Goal: Information Seeking & Learning: Learn about a topic

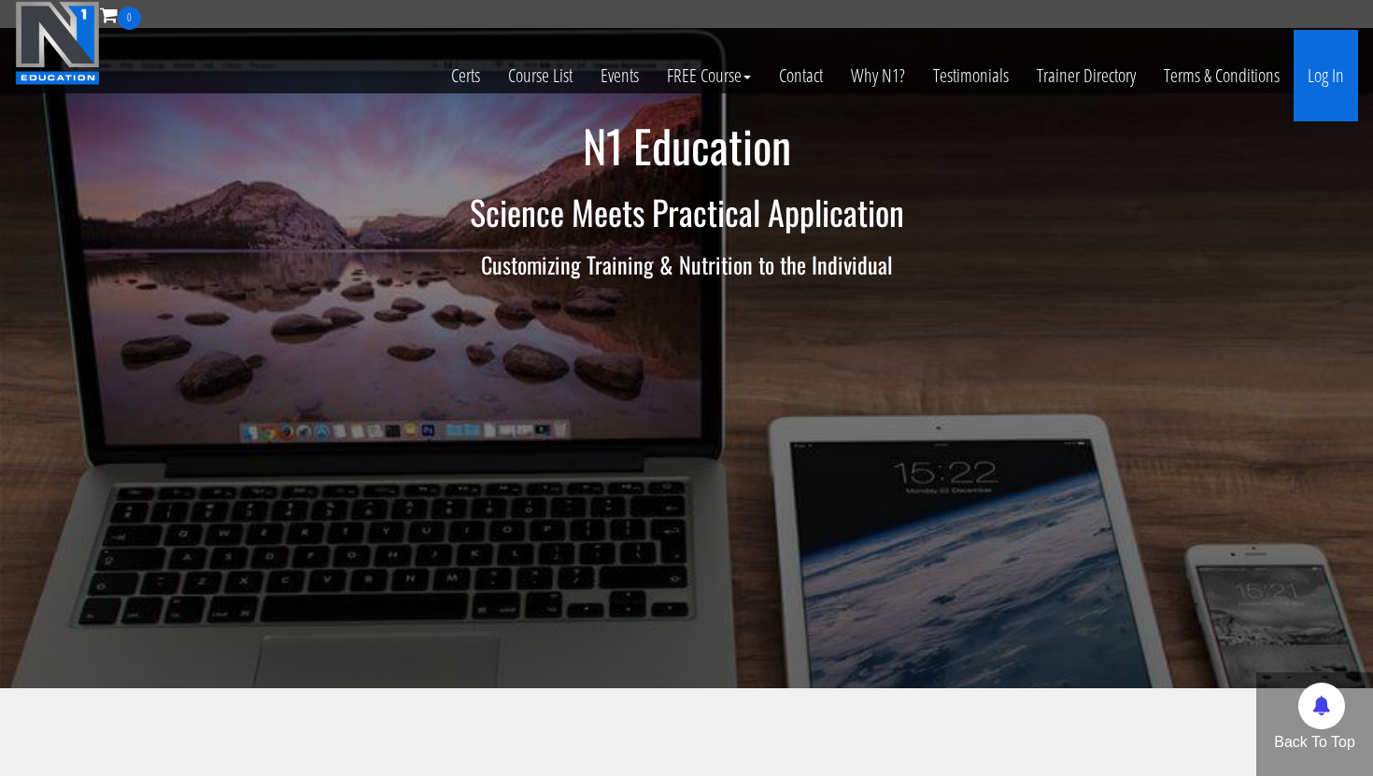
click at [1335, 79] on link "Log In" at bounding box center [1326, 76] width 64 height 92
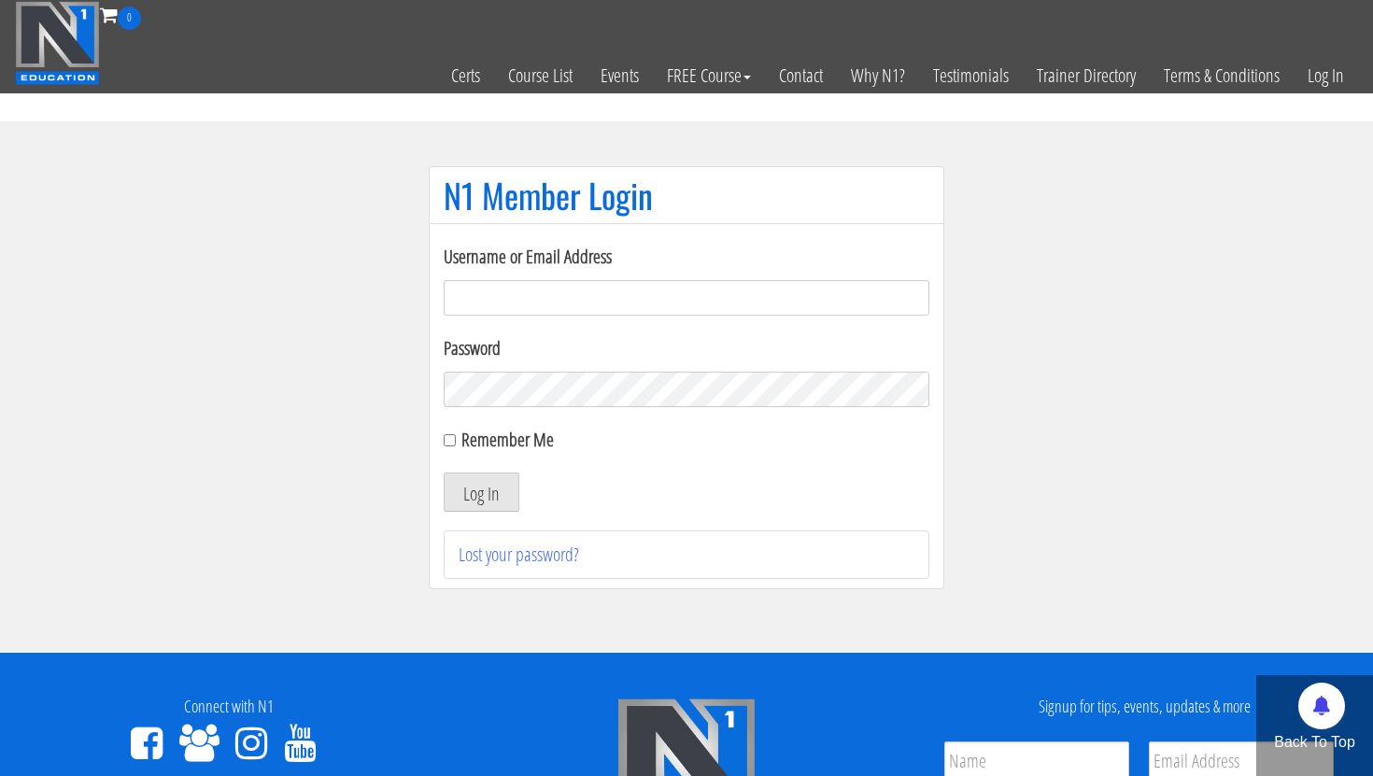
click at [764, 307] on input "Username or Email Address" at bounding box center [687, 297] width 486 height 35
type input "[EMAIL_ADDRESS][DOMAIN_NAME]"
click at [456, 496] on button "Log In" at bounding box center [482, 492] width 76 height 39
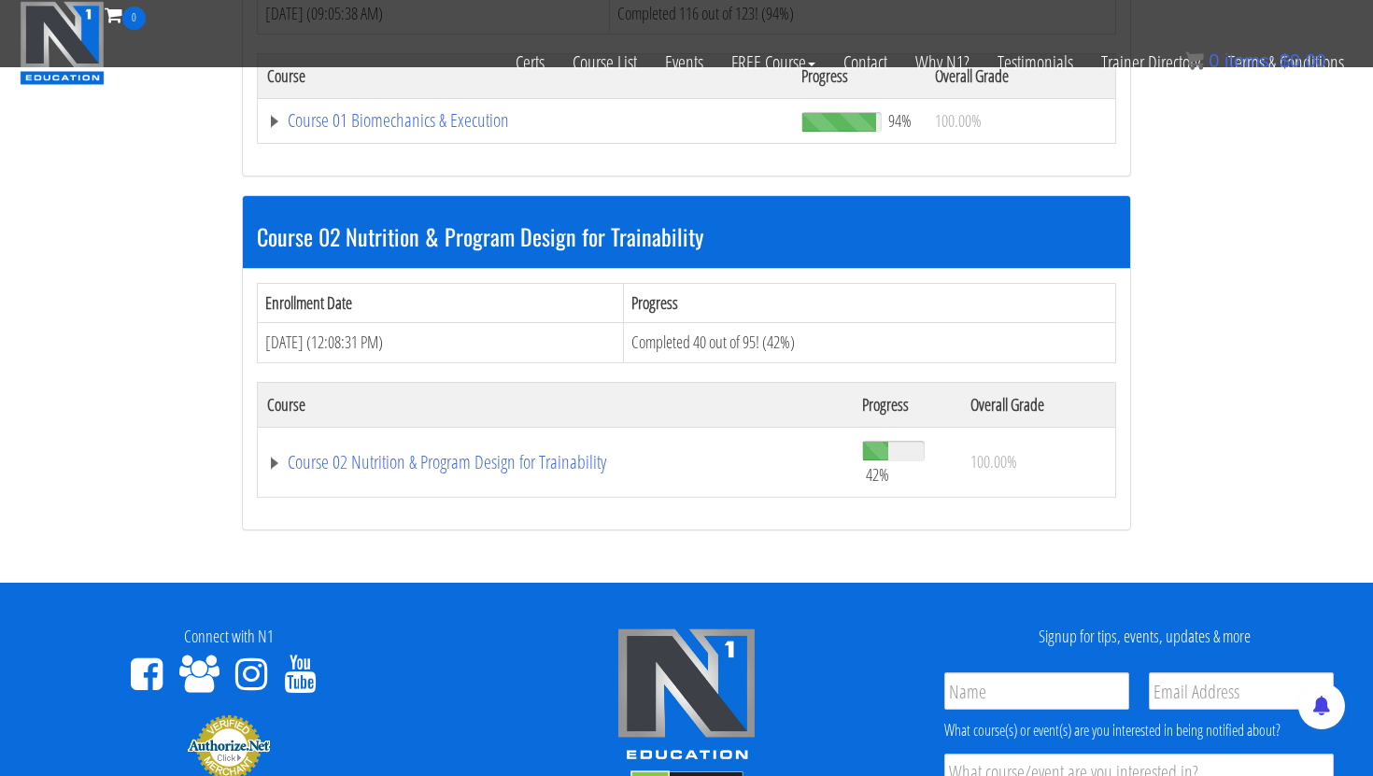
scroll to position [889, 0]
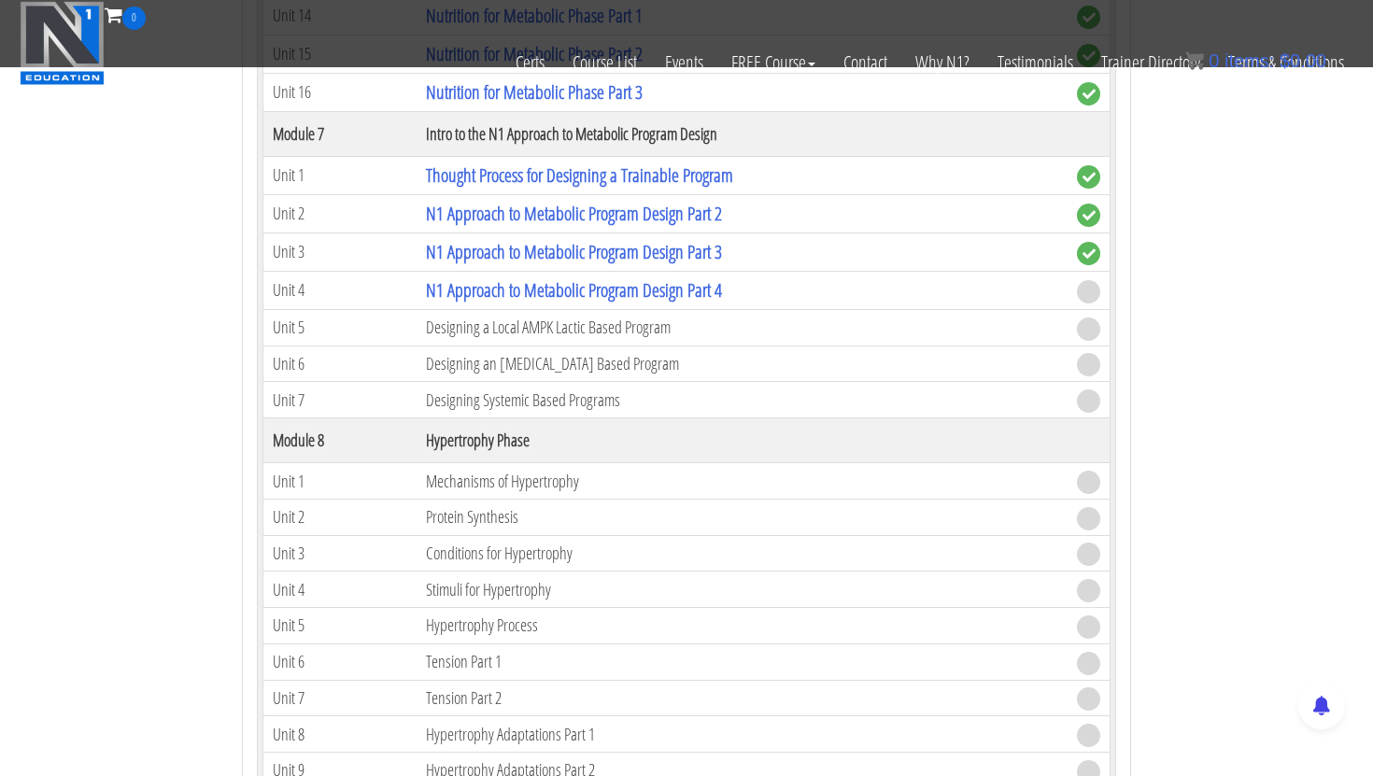
scroll to position [2824, 0]
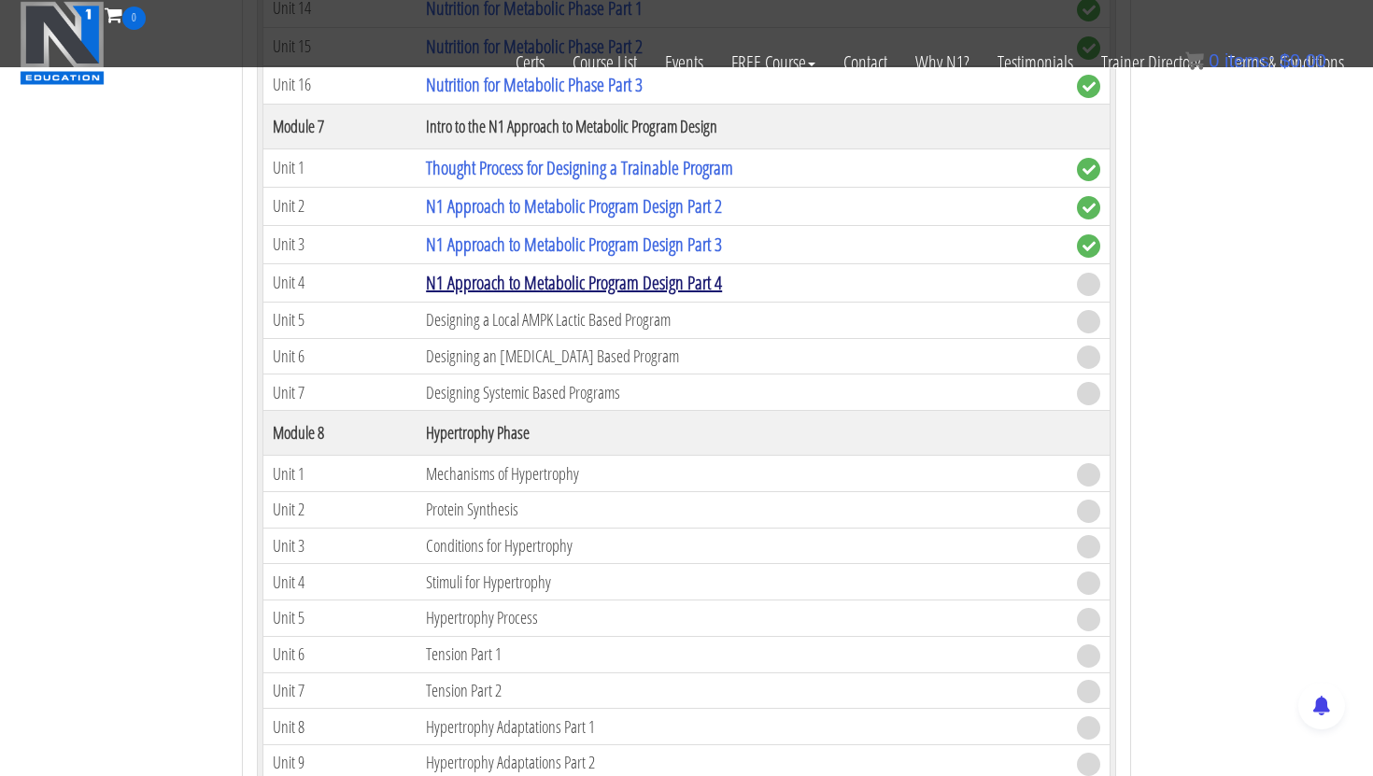
click at [519, 287] on link "N1 Approach to Metabolic Program Design Part 4" at bounding box center [574, 282] width 296 height 25
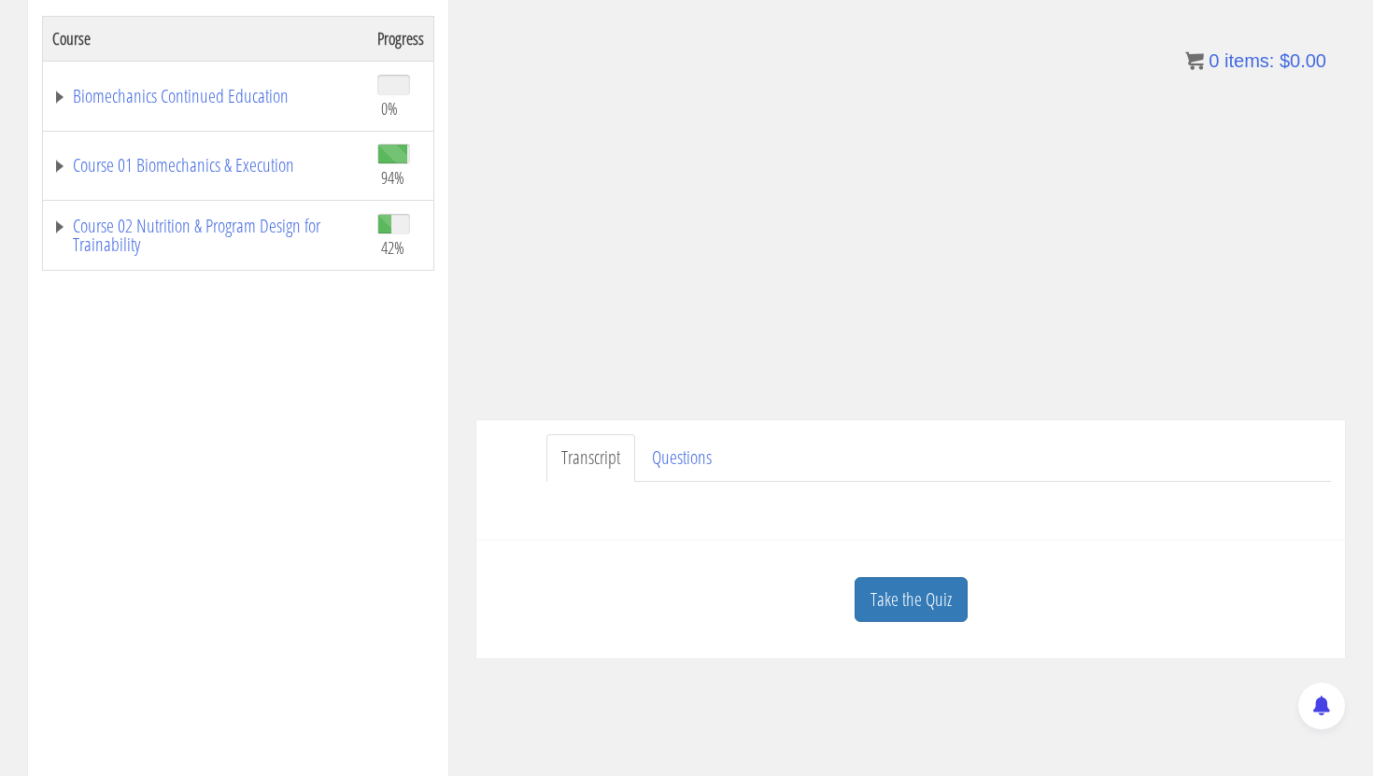
scroll to position [364, 0]
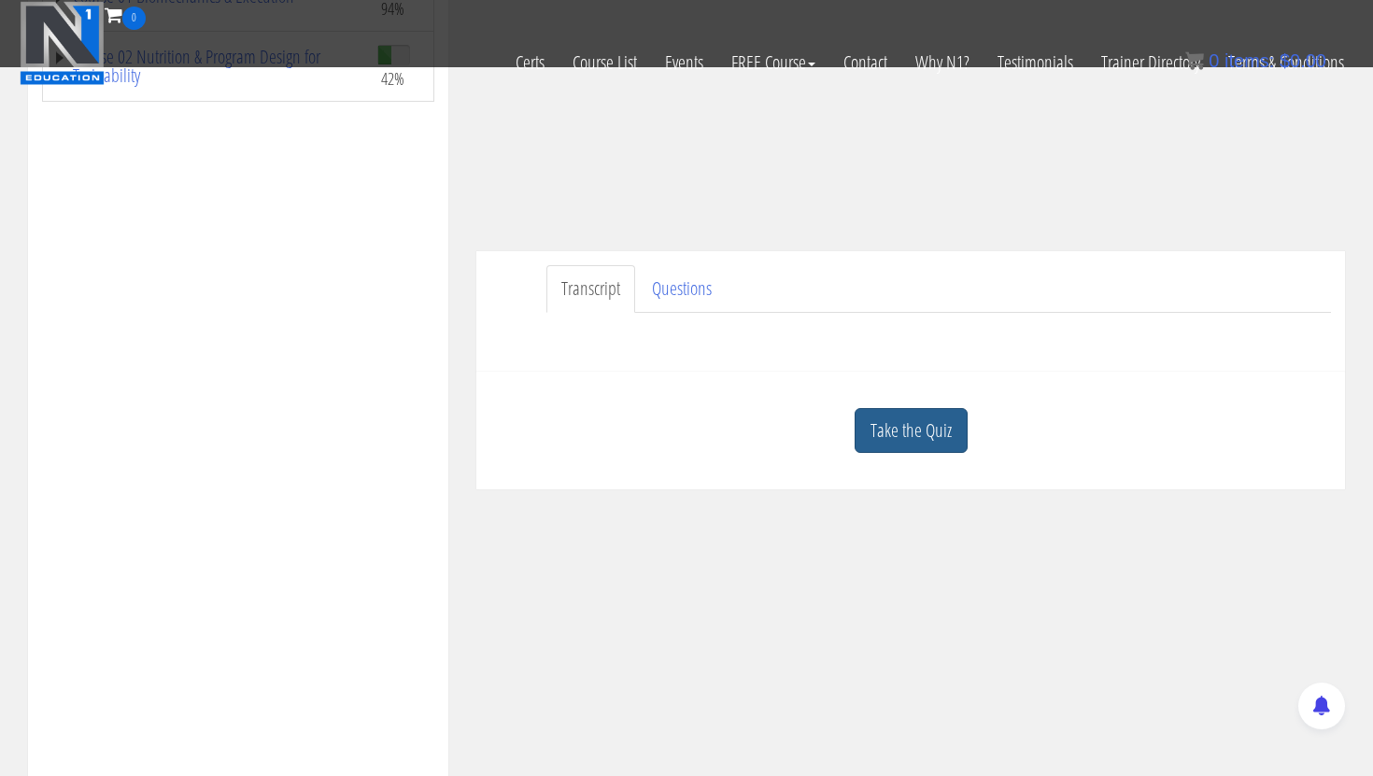
click at [927, 435] on link "Take the Quiz" at bounding box center [911, 431] width 113 height 46
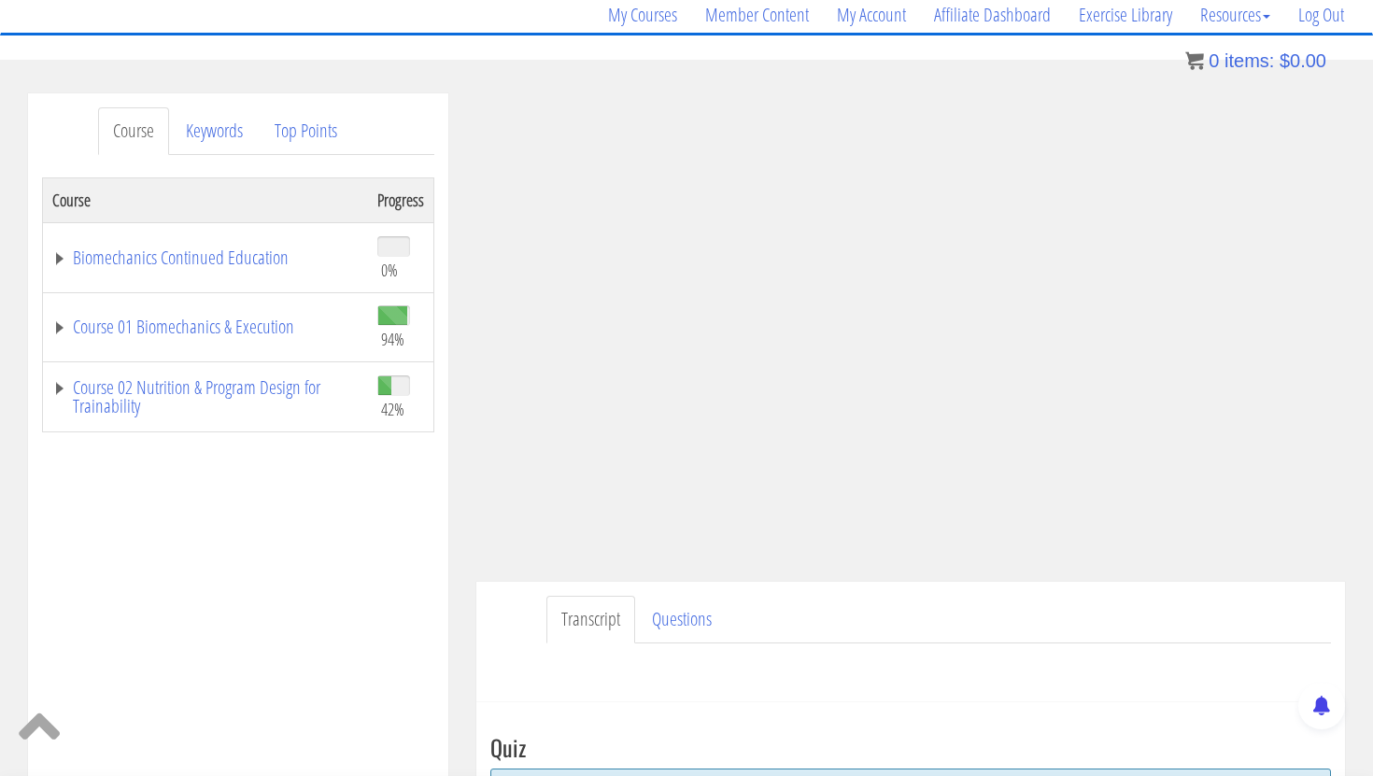
scroll to position [150, 0]
click at [1027, 605] on ul "Transcript Questions" at bounding box center [938, 621] width 785 height 48
click at [1141, 616] on ul "Transcript Questions" at bounding box center [938, 621] width 785 height 48
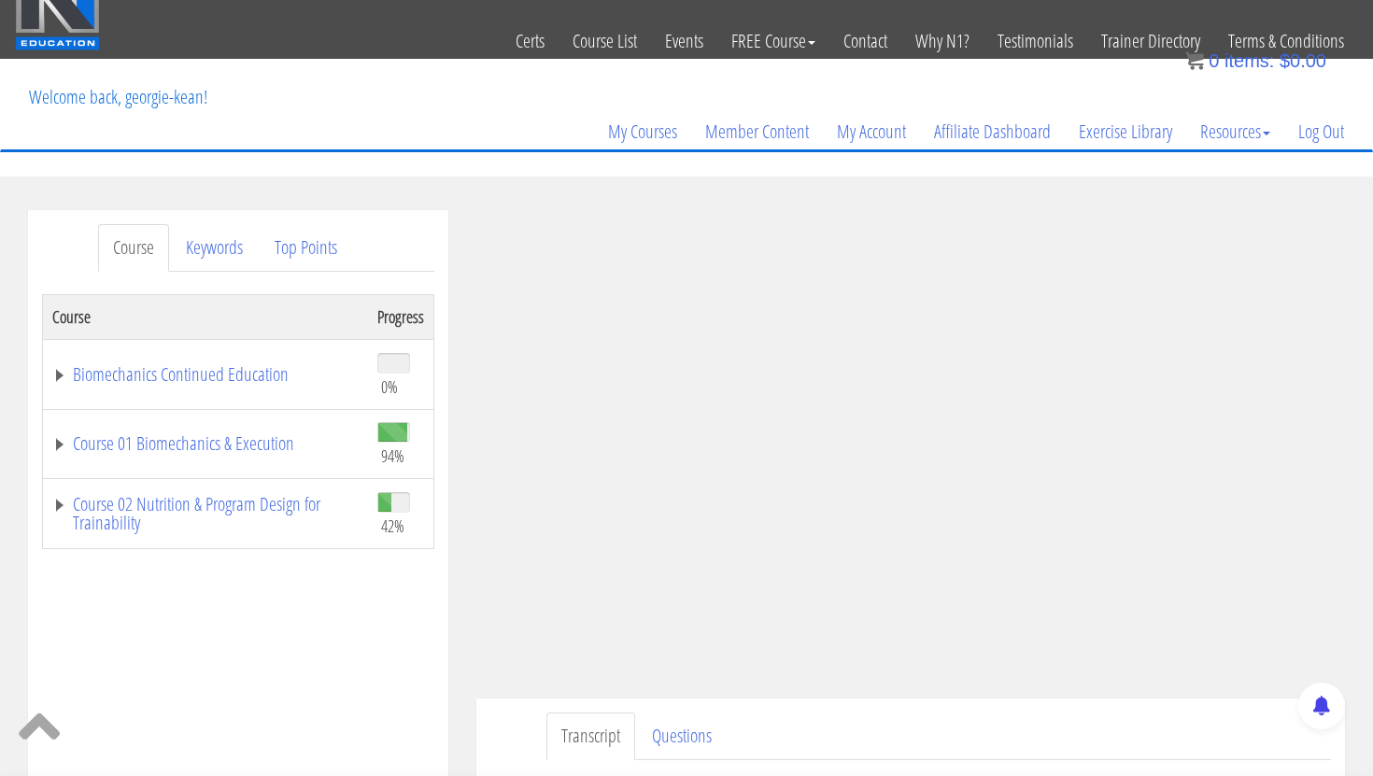
scroll to position [113, 0]
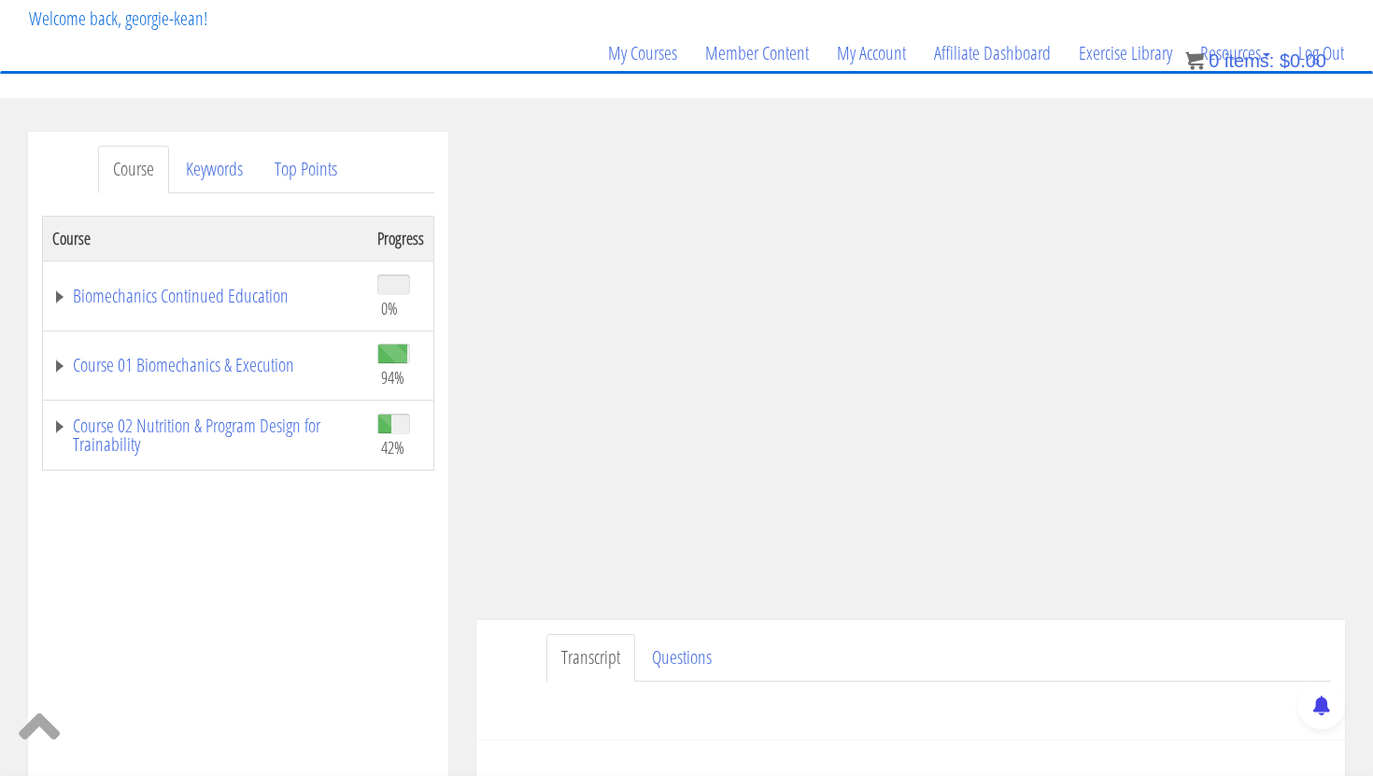
click at [319, 618] on div "Course Progress Biomechanics Continued Education 0% Module 1 Continued Educatio…" at bounding box center [238, 683] width 392 height 934
click at [437, 598] on div "Course Keywords Top Points Course Progress Biomechanics Continued Education 0% …" at bounding box center [238, 659] width 420 height 1055
click at [426, 599] on div "Course Progress Biomechanics Continued Education 0% Module 1 Continued Educatio…" at bounding box center [238, 683] width 392 height 934
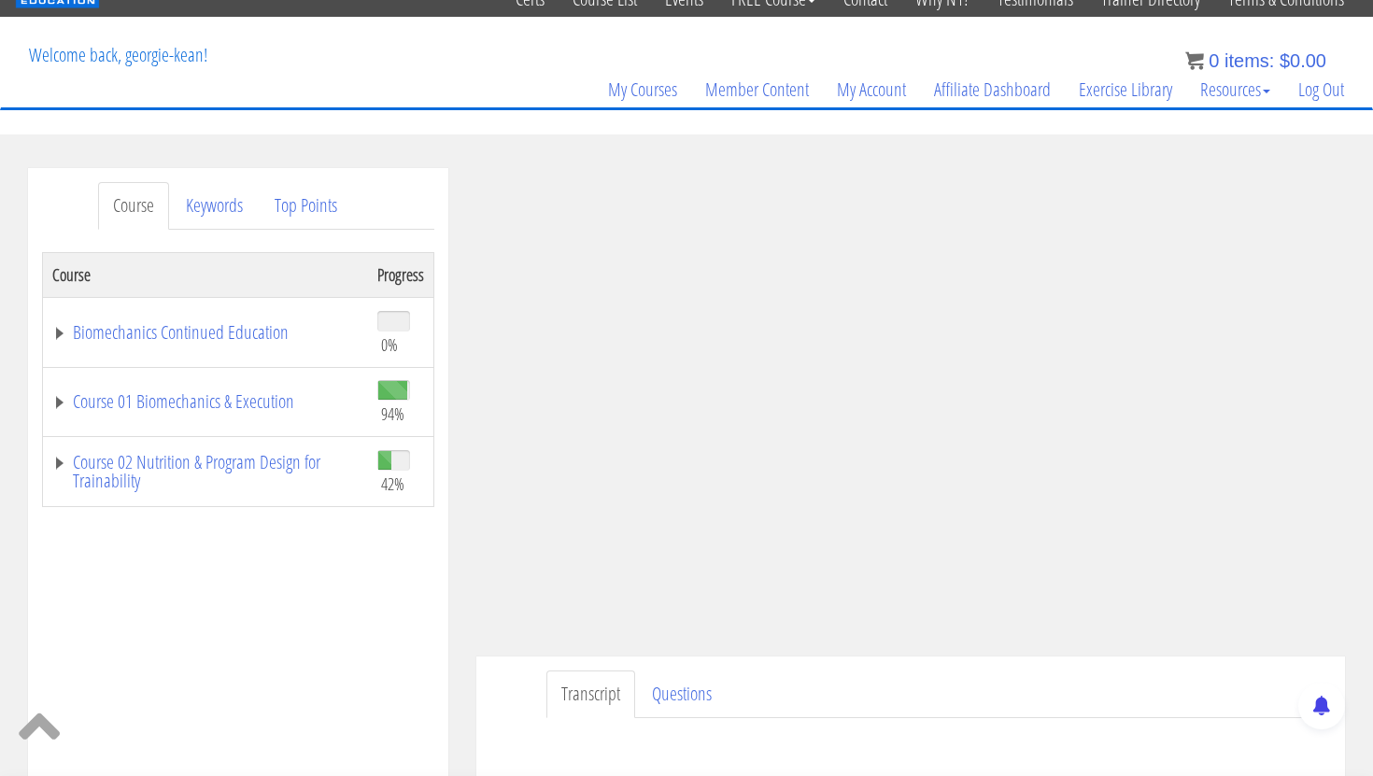
scroll to position [0, 0]
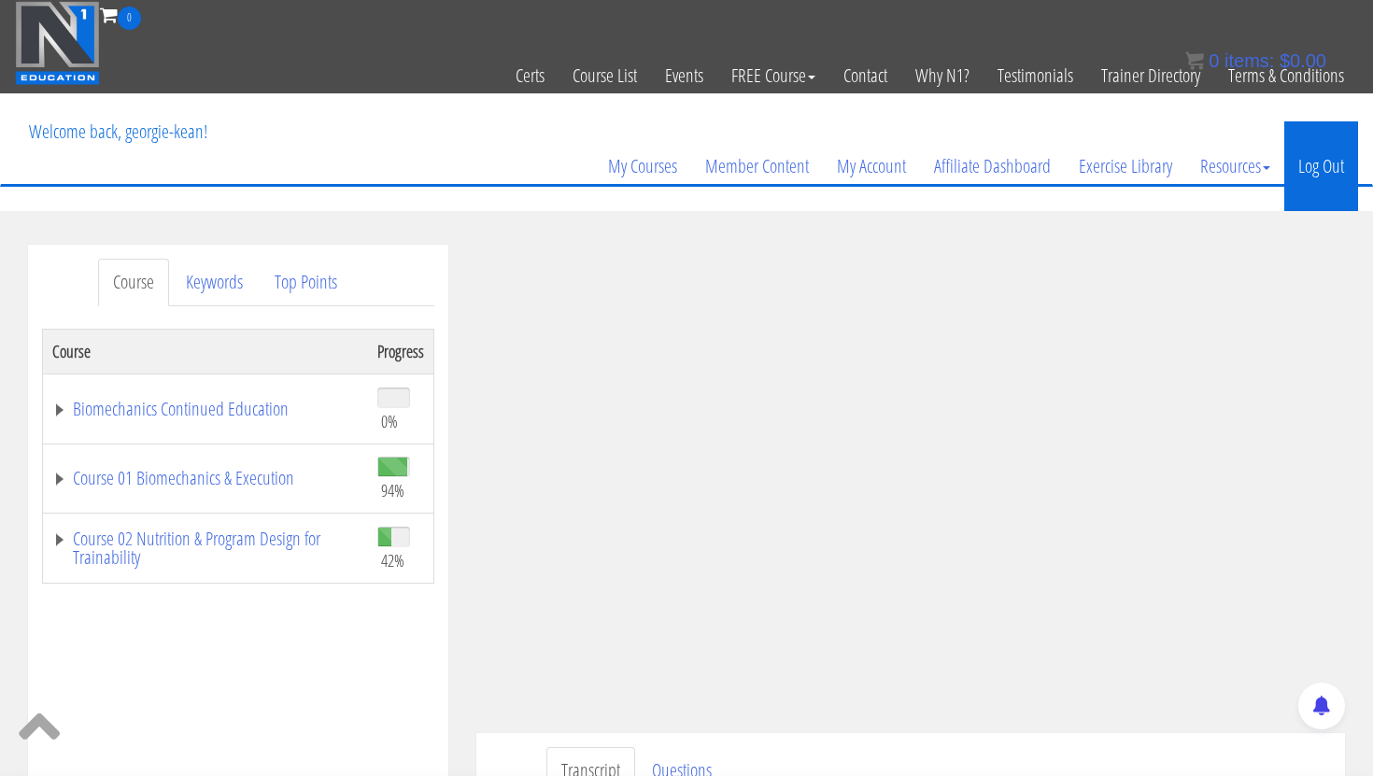
click at [1315, 152] on link "Log Out" at bounding box center [1321, 166] width 74 height 90
click at [1339, 163] on link "Log Out" at bounding box center [1321, 166] width 74 height 90
